Goal: Information Seeking & Learning: Learn about a topic

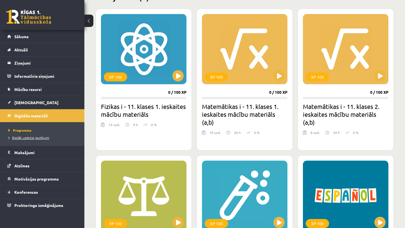
scroll to position [164, 0]
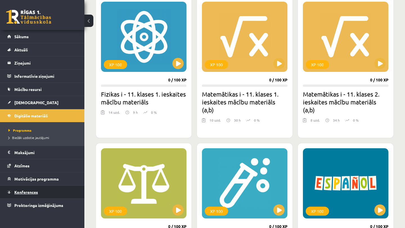
click at [32, 191] on span "Konferences" at bounding box center [26, 192] width 24 height 5
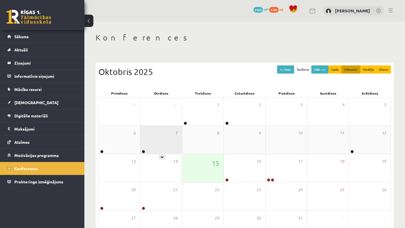
click at [163, 138] on div "7" at bounding box center [160, 140] width 41 height 28
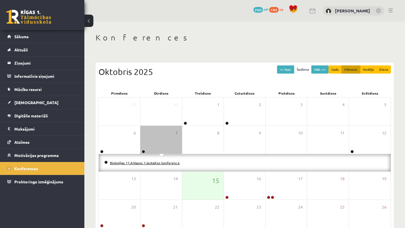
click at [153, 162] on link "Bioloģijas 11.A klases 1.ieskaites konference" at bounding box center [145, 163] width 70 height 5
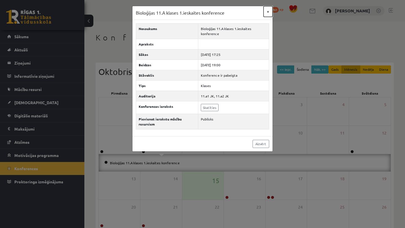
click at [269, 9] on button "×" at bounding box center [268, 11] width 9 height 11
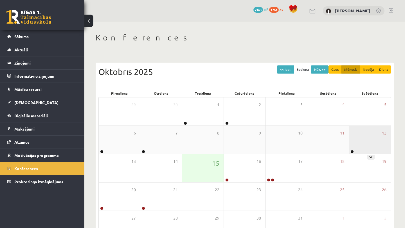
click at [365, 136] on div "12" at bounding box center [370, 140] width 42 height 28
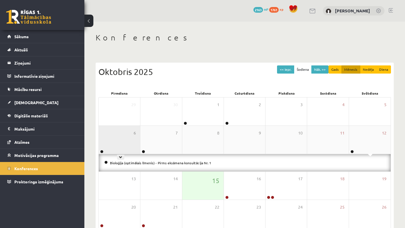
click at [116, 142] on div "6" at bounding box center [119, 140] width 41 height 28
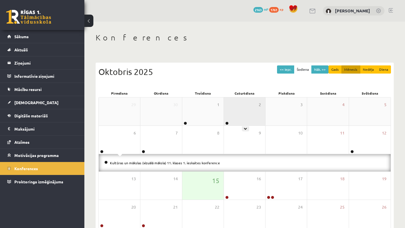
click at [261, 119] on div "2" at bounding box center [244, 112] width 41 height 28
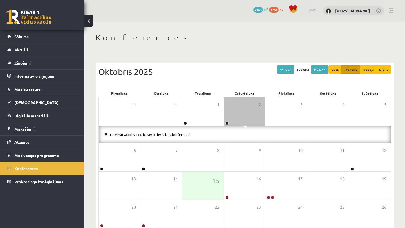
click at [181, 134] on link "Latviešu valodas I 11. klases 1. ieskaites konference" at bounding box center [150, 134] width 80 height 5
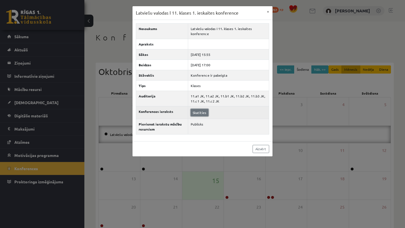
click at [201, 114] on link "Skatīties" at bounding box center [200, 112] width 18 height 7
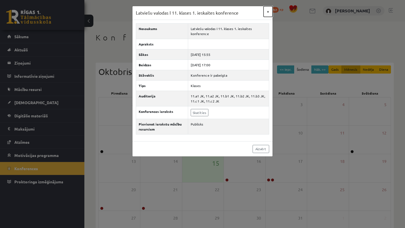
click at [267, 9] on button "×" at bounding box center [268, 11] width 9 height 11
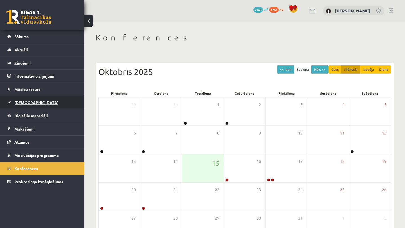
click at [52, 104] on link "[DEMOGRAPHIC_DATA]" at bounding box center [42, 102] width 70 height 13
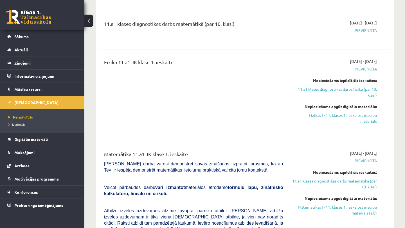
scroll to position [130, 0]
